Goal: Task Accomplishment & Management: Manage account settings

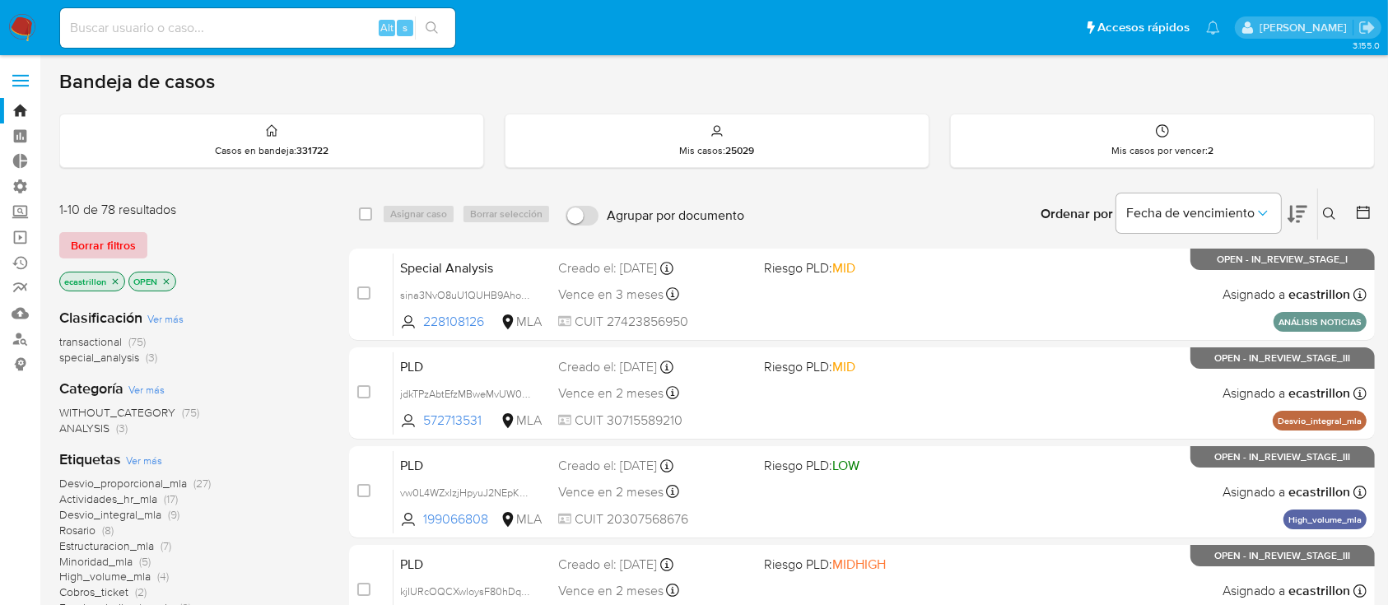
click at [91, 234] on span "Borrar filtros" at bounding box center [103, 245] width 65 height 23
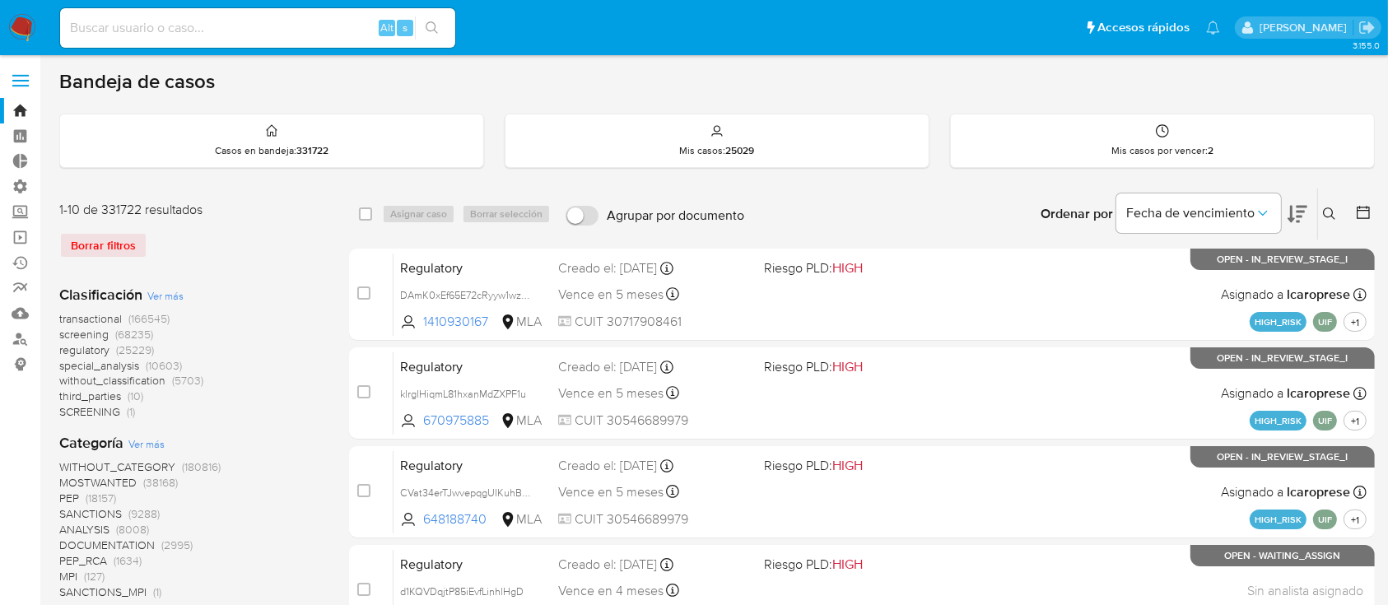
click at [87, 316] on span "transactional" at bounding box center [90, 318] width 63 height 16
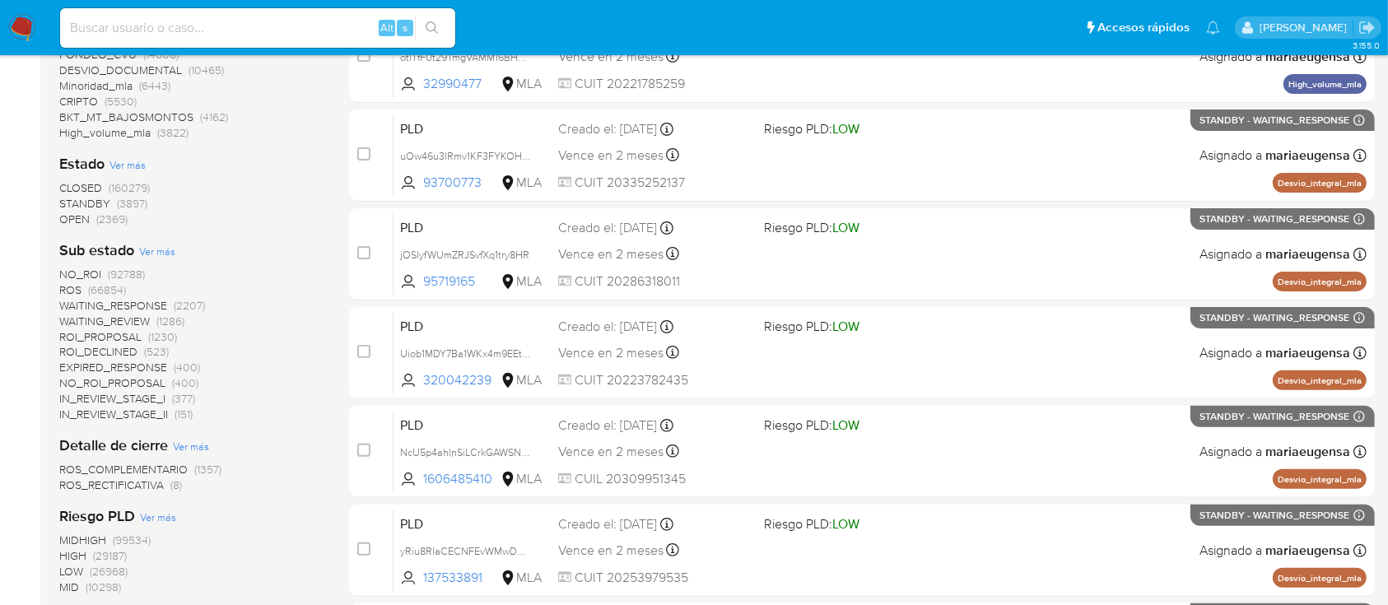
scroll to position [435, 0]
click at [65, 214] on span "OPEN" at bounding box center [74, 220] width 30 height 16
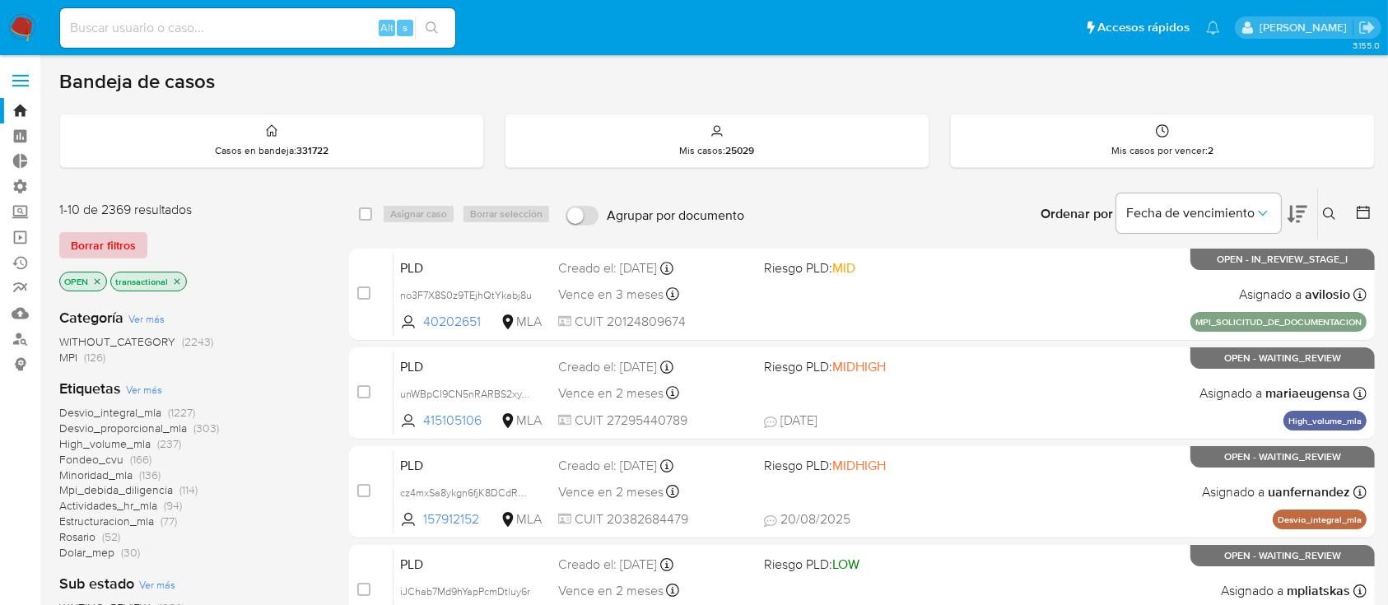
click at [128, 235] on span "Borrar filtros" at bounding box center [103, 245] width 65 height 23
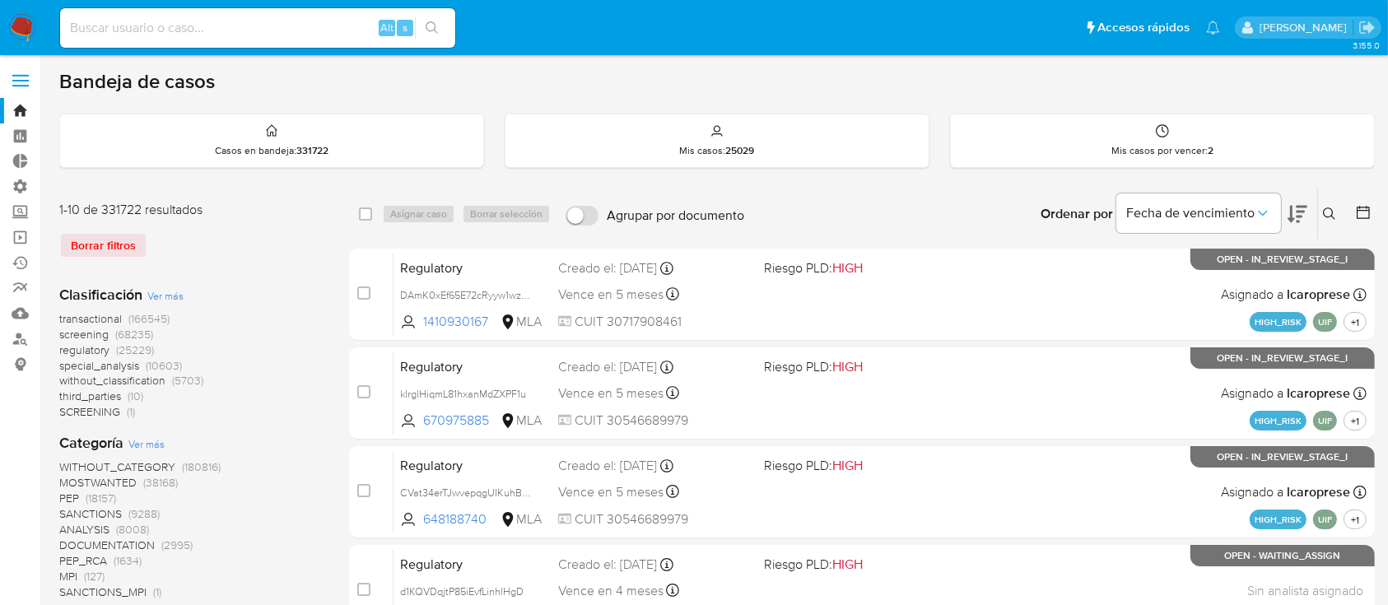
click at [120, 247] on div "Borrar filtros" at bounding box center [190, 245] width 263 height 26
click at [1097, 141] on div "Mis casos por vencer : 2" at bounding box center [1162, 140] width 423 height 53
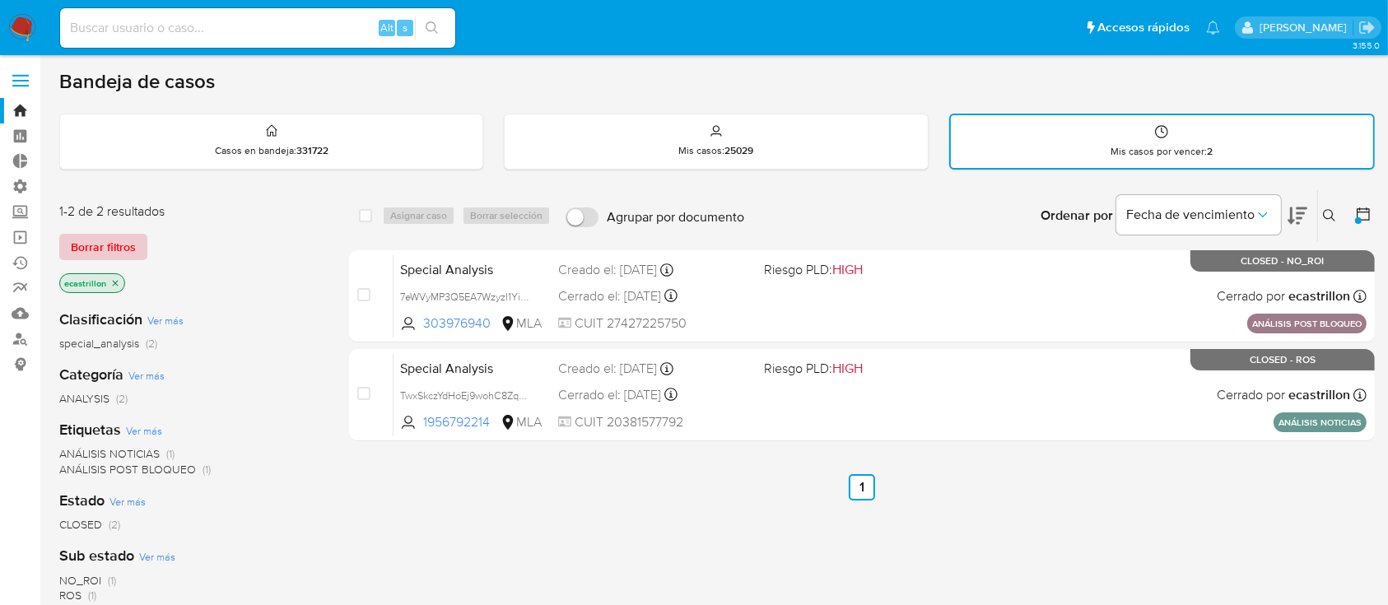
click at [66, 252] on button "Borrar filtros" at bounding box center [103, 247] width 88 height 26
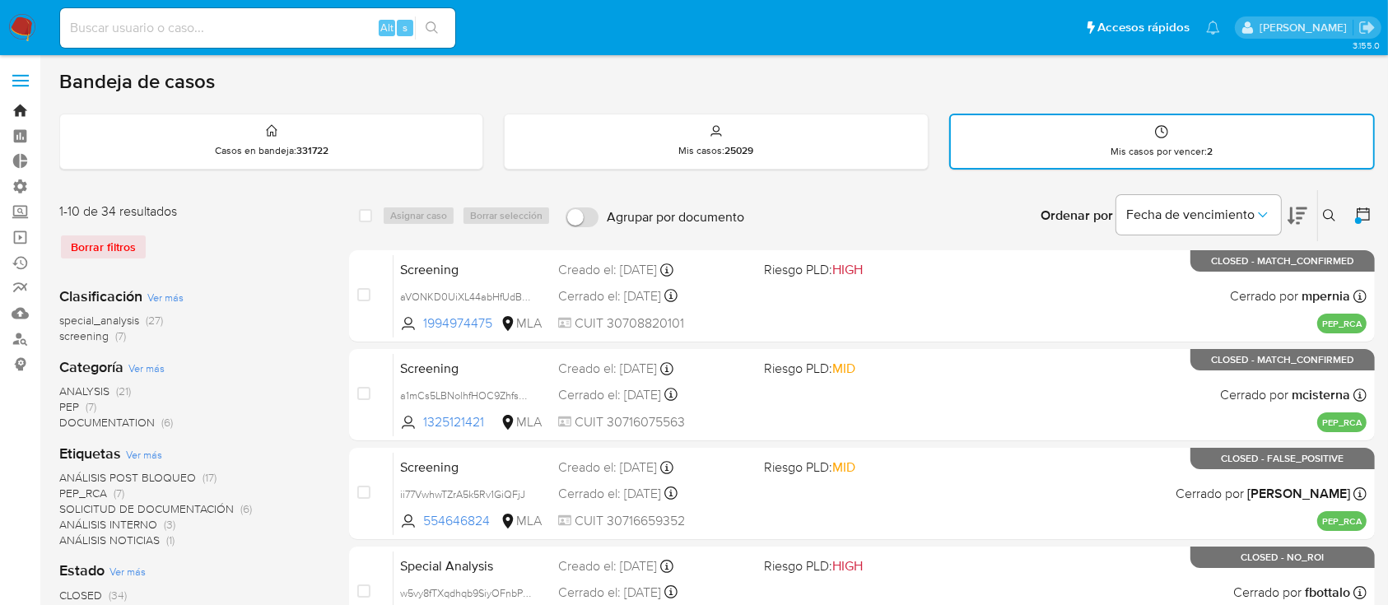
click at [22, 105] on link "Bandeja" at bounding box center [98, 111] width 196 height 26
